Goal: Task Accomplishment & Management: Use online tool/utility

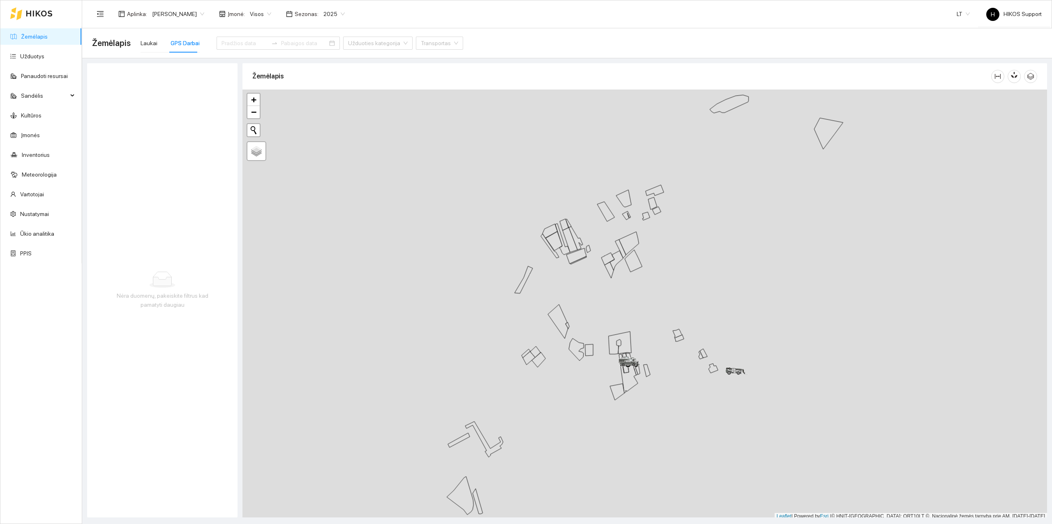
click at [171, 19] on span "[PERSON_NAME]" at bounding box center [178, 14] width 52 height 12
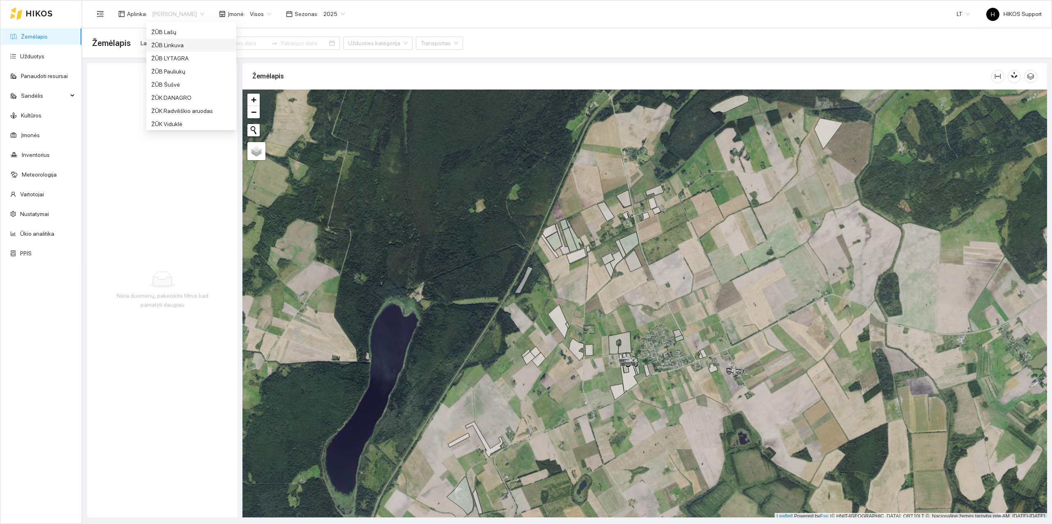
scroll to position [657, 0]
click at [175, 39] on div "ŽŪB Lašų" at bounding box center [191, 43] width 80 height 9
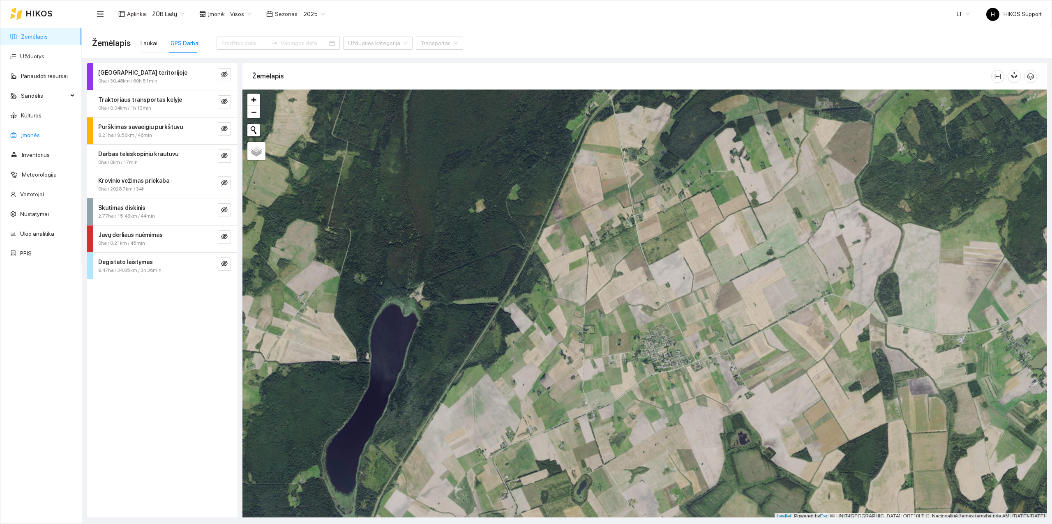
click at [21, 135] on link "Įmonės" at bounding box center [30, 135] width 19 height 7
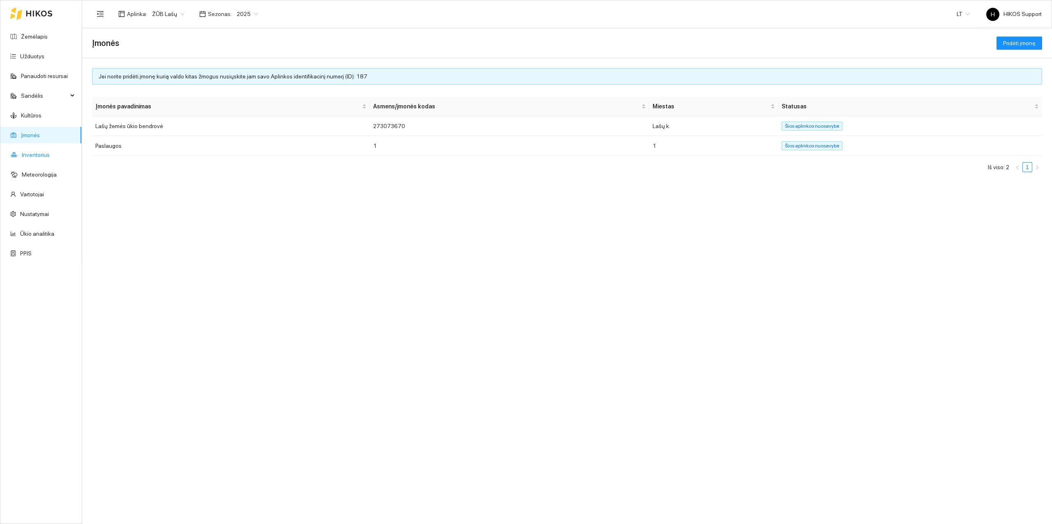
click at [36, 158] on link "Inventorius" at bounding box center [36, 155] width 28 height 7
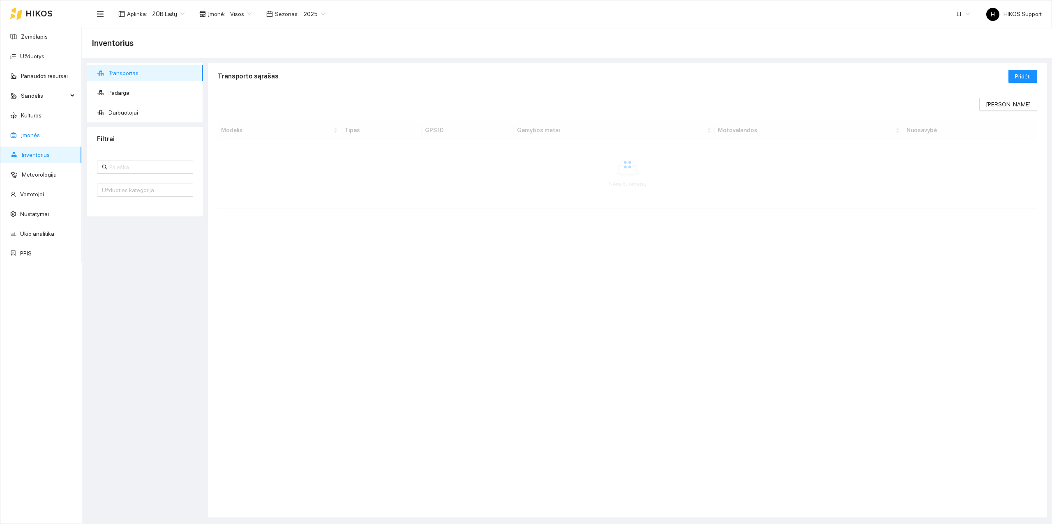
click at [33, 133] on link "Įmonės" at bounding box center [30, 135] width 19 height 7
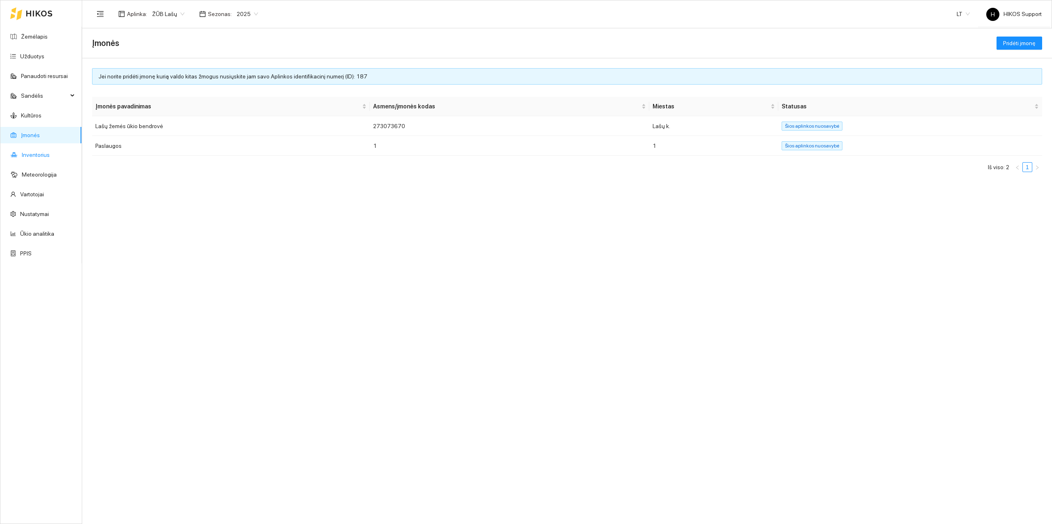
click at [30, 152] on link "Inventorius" at bounding box center [36, 155] width 28 height 7
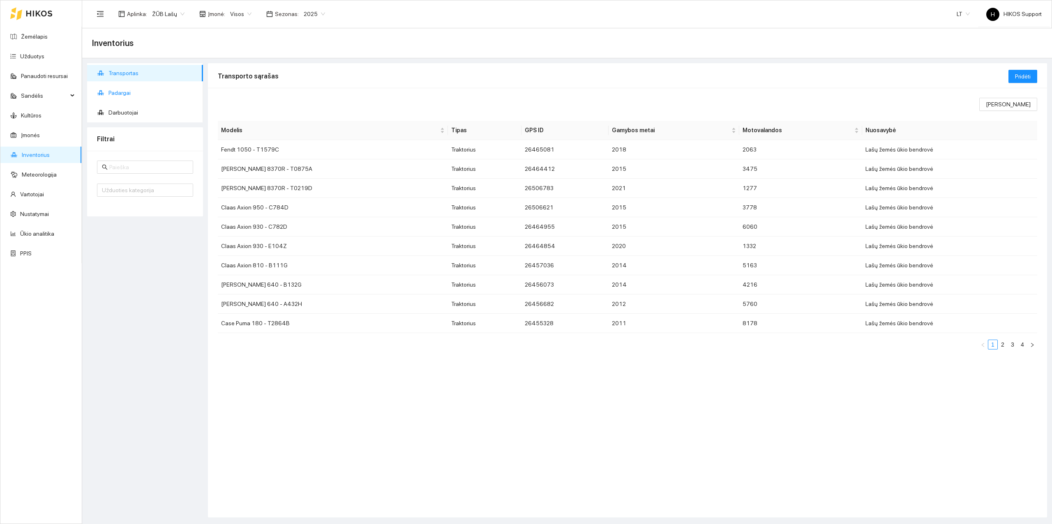
click at [127, 91] on span "Padargai" at bounding box center [152, 93] width 88 height 16
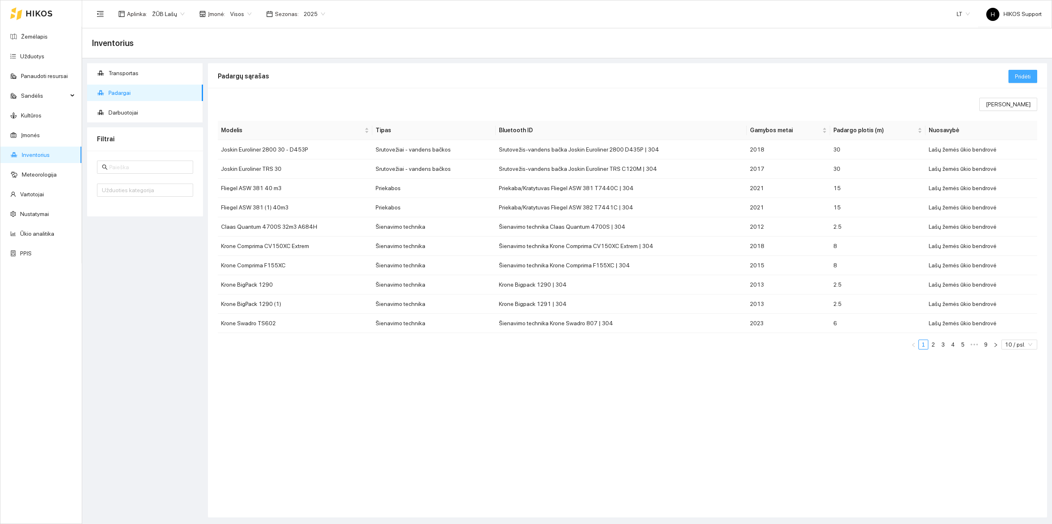
click at [1024, 77] on span "Pridėti" at bounding box center [1023, 76] width 16 height 9
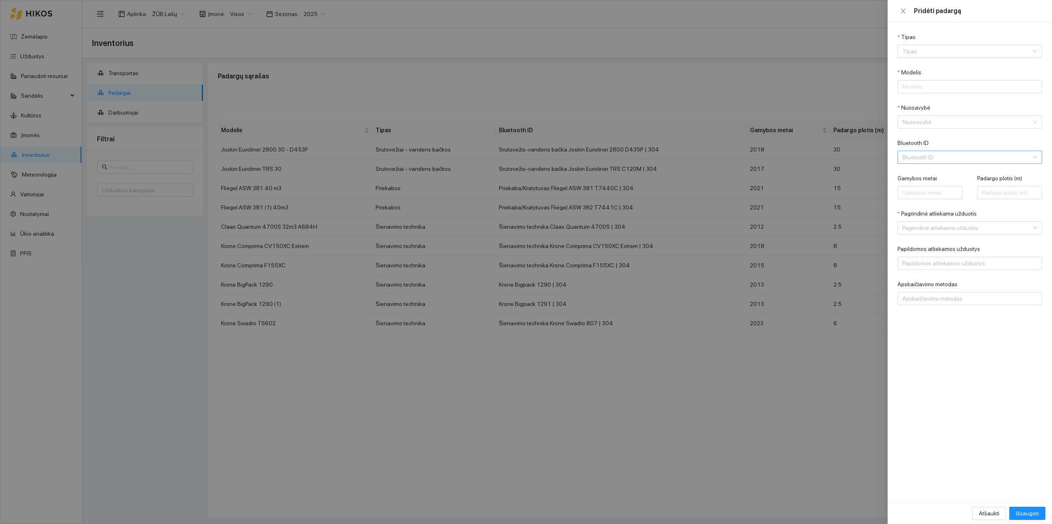
click at [937, 156] on input "Bluetooth ID" at bounding box center [966, 157] width 129 height 12
